Goal: Task Accomplishment & Management: Manage account settings

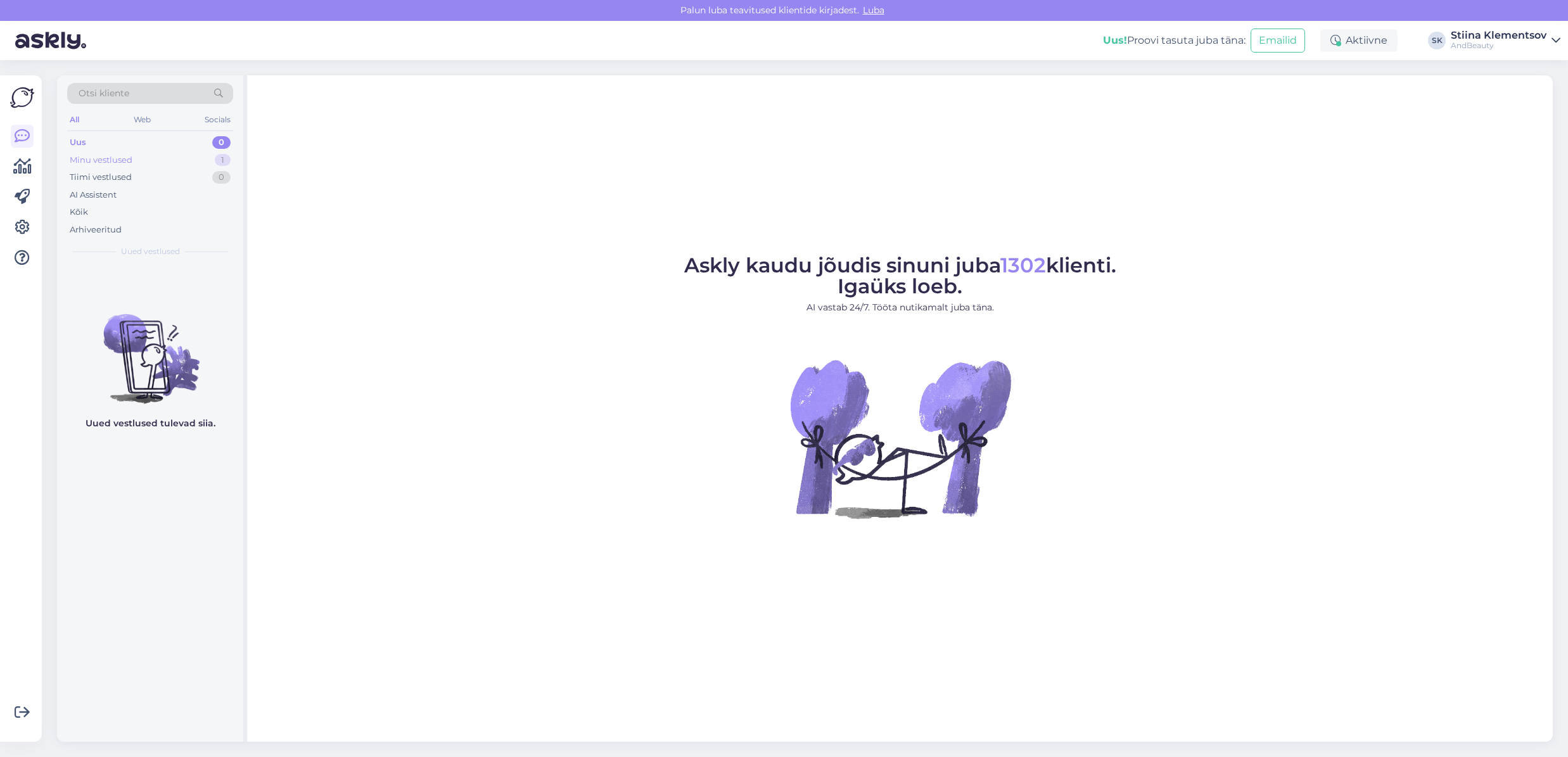
click at [144, 157] on div "Minu vestlused 1" at bounding box center [150, 160] width 166 height 18
click at [121, 281] on span "#qdqclaqy" at bounding box center [117, 279] width 52 height 11
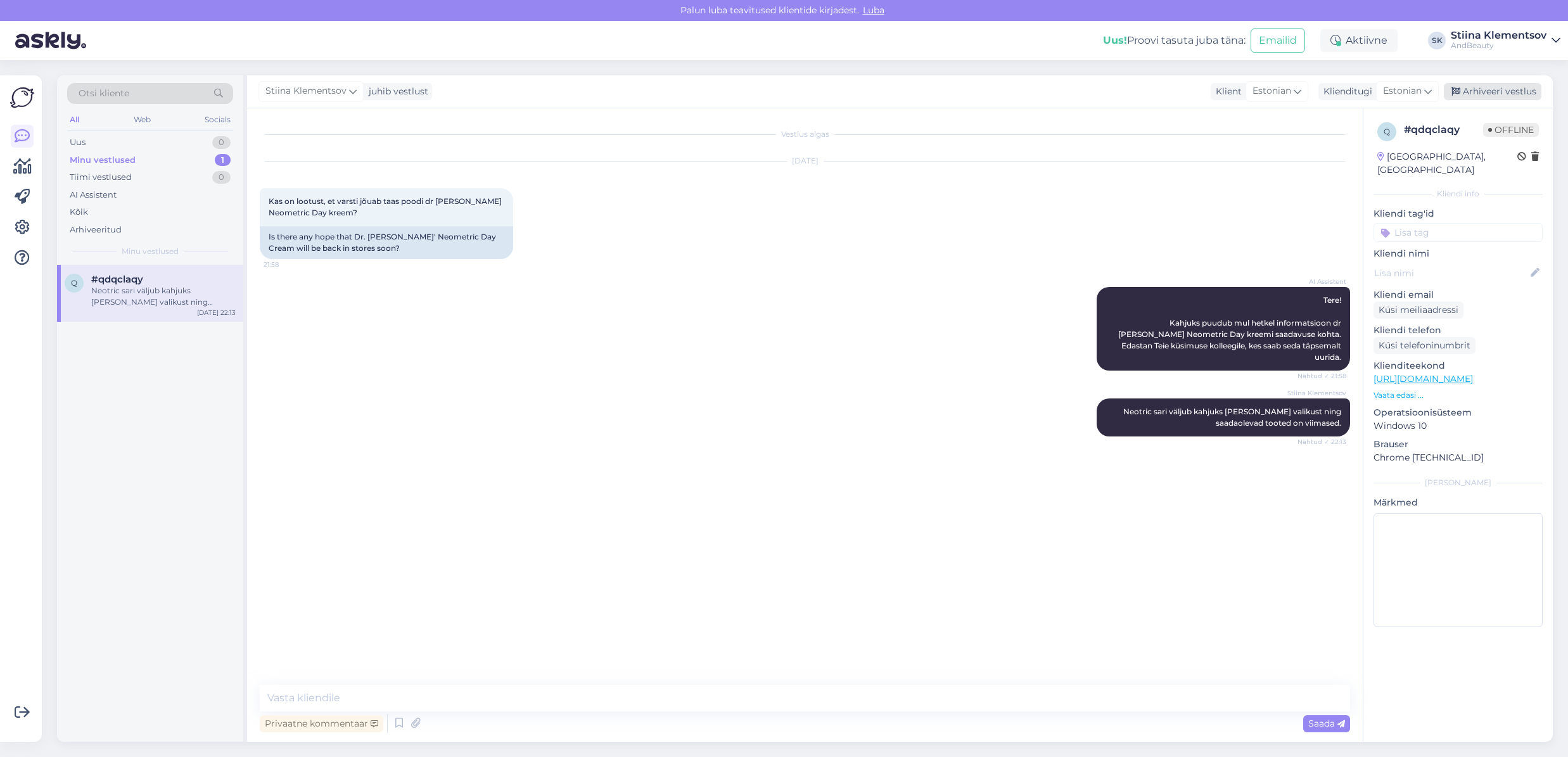
click at [1495, 88] on div "Arhiveeri vestlus" at bounding box center [1492, 91] width 98 height 17
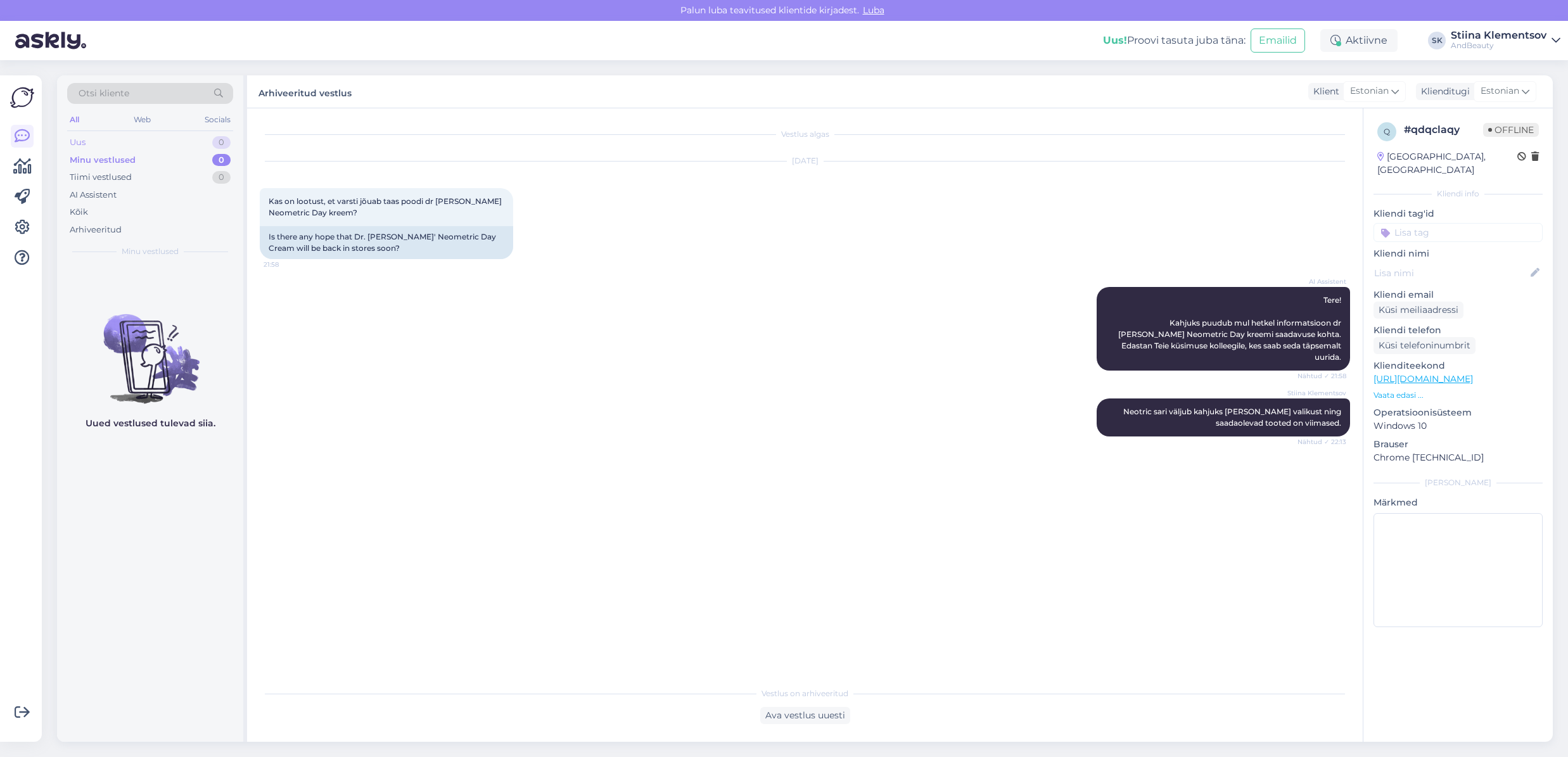
click at [140, 146] on div "Uus 0" at bounding box center [150, 142] width 166 height 18
click at [147, 121] on div "Web" at bounding box center [142, 119] width 22 height 16
click at [94, 193] on div "AI Assistent" at bounding box center [92, 195] width 47 height 12
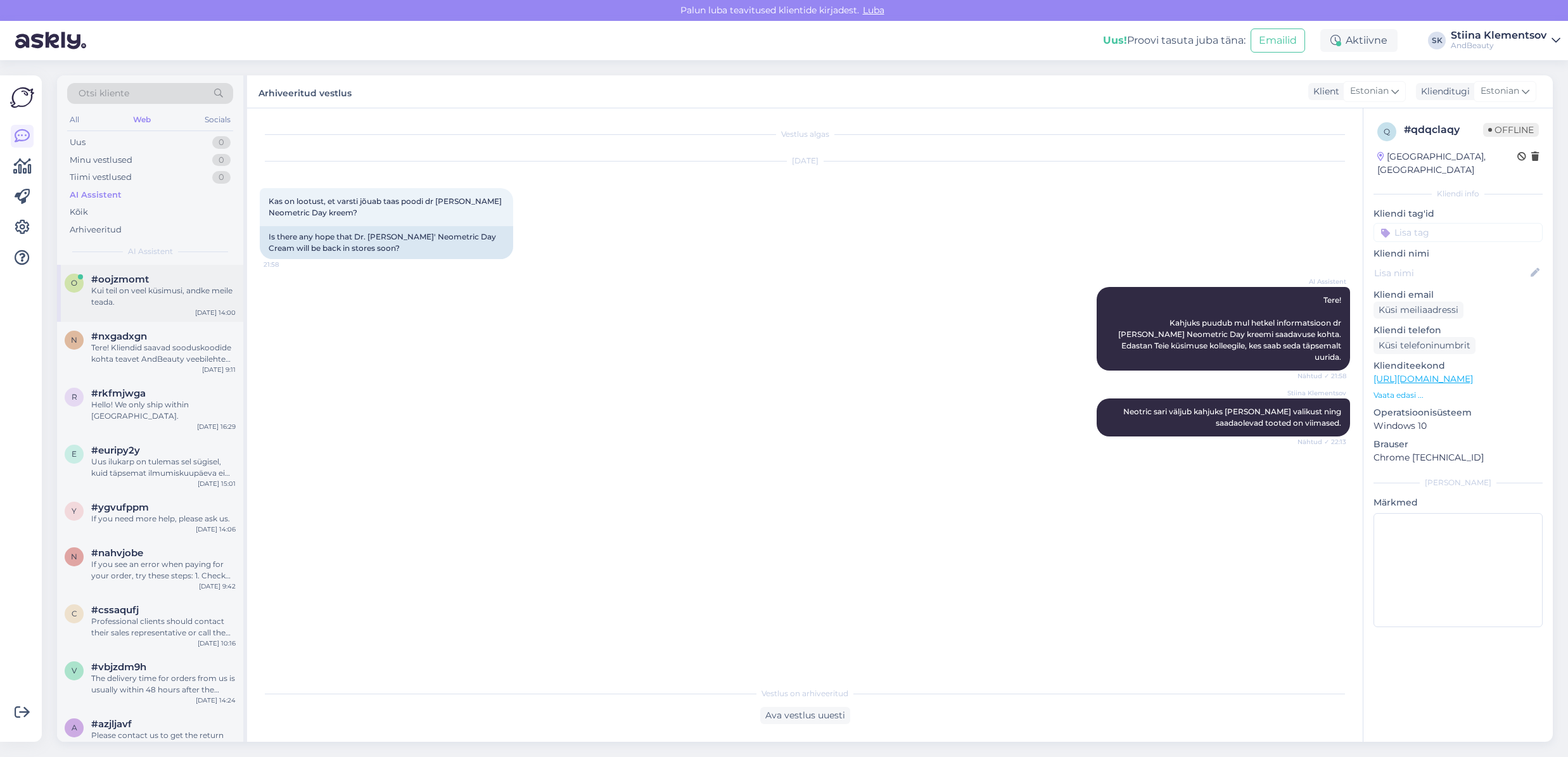
click at [204, 297] on div "Kui teil on veel küsimusi, andke meile teada." at bounding box center [163, 296] width 144 height 23
